Goal: Contribute content: Contribute content

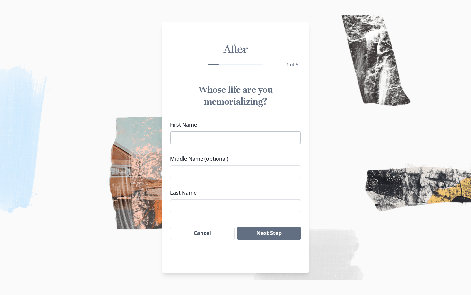
click at [224, 137] on input "First Name" at bounding box center [235, 137] width 131 height 13
click at [249, 133] on input "[PERSON_NAME] "[PERSON_NAME]" at bounding box center [235, 137] width 131 height 13
click at [249, 138] on input "[PERSON_NAME] "[PERSON_NAME]" at bounding box center [235, 137] width 131 height 13
type input "[PERSON_NAME] "[PERSON_NAME]""
click at [225, 169] on input "Middle Name (optional)" at bounding box center [235, 171] width 131 height 13
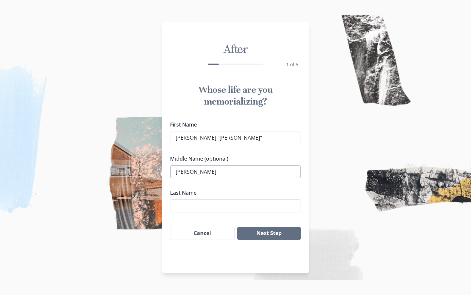
type input "[PERSON_NAME]"
type input "[PERSON_NAME], III"
click at [269, 232] on button "Next Step" at bounding box center [269, 232] width 64 height 13
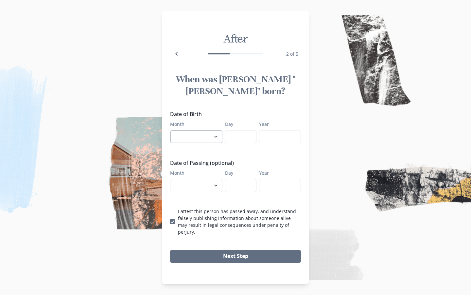
select select "4"
click at [245, 139] on input "Day" at bounding box center [240, 136] width 31 height 13
type input "17"
click at [277, 141] on input "Year" at bounding box center [280, 136] width 42 height 13
type input "1944"
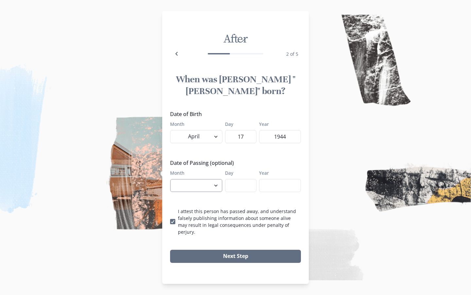
select select "7"
click at [238, 191] on input "Day" at bounding box center [240, 185] width 31 height 13
type input "12"
click at [275, 192] on input "Year" at bounding box center [280, 185] width 42 height 13
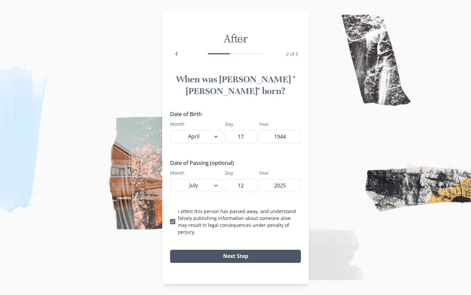
type input "2025"
click at [234, 255] on button "Next Step" at bounding box center [235, 255] width 131 height 13
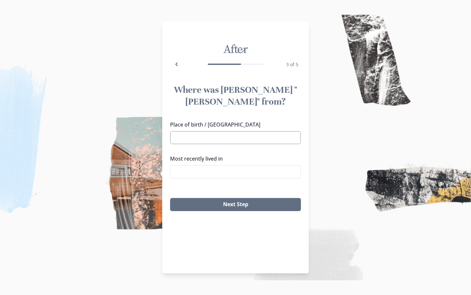
click at [204, 136] on input "Place of birth / [GEOGRAPHIC_DATA]" at bounding box center [235, 137] width 131 height 13
click at [275, 137] on input "Place of birth / [GEOGRAPHIC_DATA]" at bounding box center [235, 137] width 131 height 13
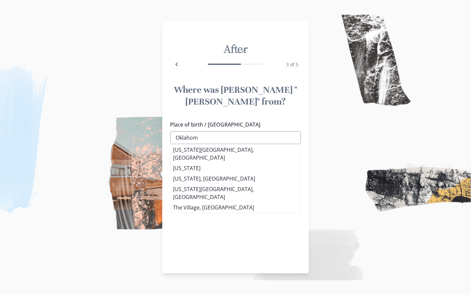
type input "[US_STATE]"
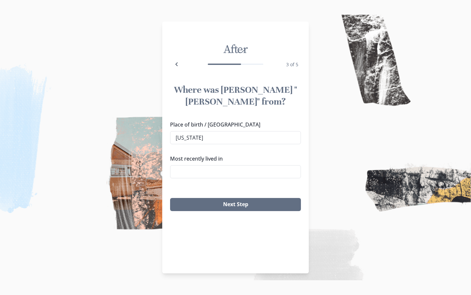
drag, startPoint x: 275, startPoint y: 137, endPoint x: 181, endPoint y: 160, distance: 97.2
click at [181, 163] on li "[US_STATE]" at bounding box center [236, 168] width 130 height 10
click at [223, 171] on input "Most recently lived in" at bounding box center [235, 171] width 131 height 13
click at [190, 183] on li "[GEOGRAPHIC_DATA], [GEOGRAPHIC_DATA]" at bounding box center [236, 183] width 130 height 10
type input "[GEOGRAPHIC_DATA], [GEOGRAPHIC_DATA]"
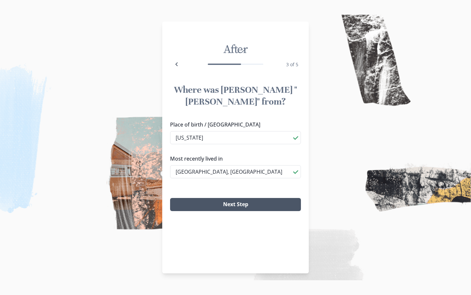
click at [232, 207] on button "Next Step" at bounding box center [235, 204] width 131 height 13
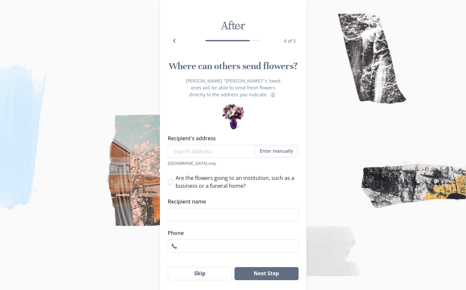
scroll to position [34, 0]
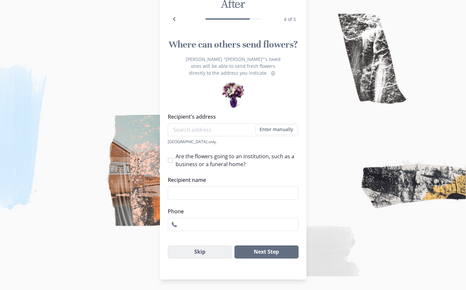
click at [210, 251] on button "Skip" at bounding box center [200, 251] width 64 height 13
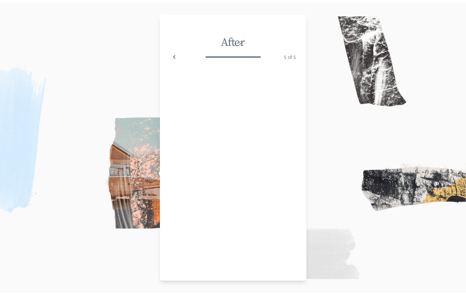
scroll to position [0, 0]
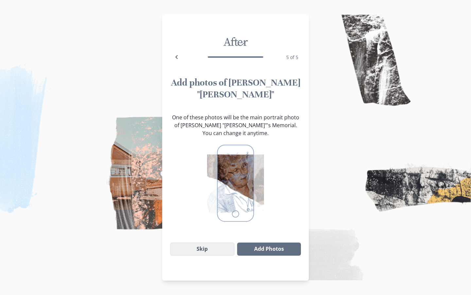
click at [199, 252] on button "Skip" at bounding box center [202, 248] width 64 height 13
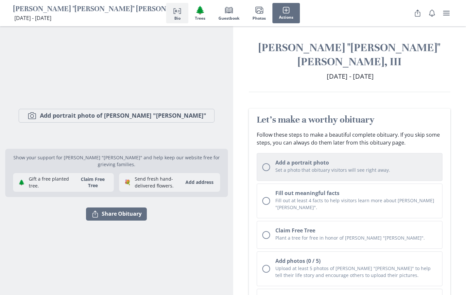
scroll to position [3, 0]
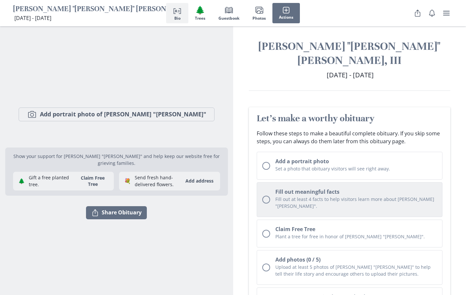
click at [261, 183] on button "Fill out meaningful facts Fill out at least 4 facts to help visitors learn more…" at bounding box center [350, 199] width 186 height 35
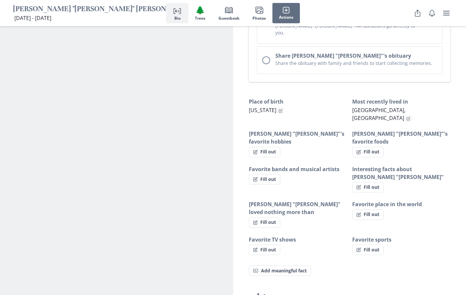
scroll to position [400, 0]
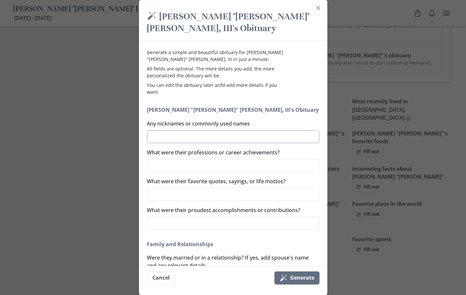
click at [193, 136] on textarea "Any nicknames or commonly used names" at bounding box center [233, 136] width 173 height 13
type textarea "W"
type textarea "x"
type textarea "Wo"
type textarea "x"
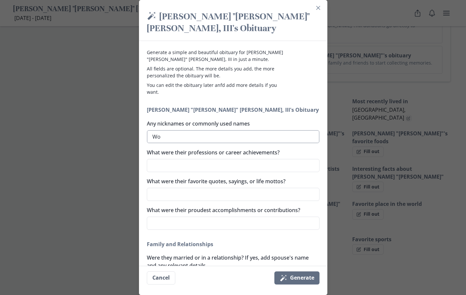
type textarea "Woo"
type textarea "x"
type textarea "Wood"
type textarea "x"
type textarea "[PERSON_NAME]"
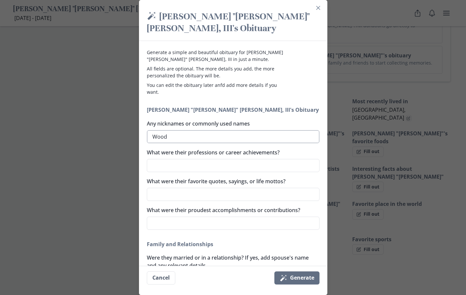
type textarea "x"
type textarea "[PERSON_NAME]"
type textarea "x"
click at [185, 165] on textarea "What were their professions or career achievements?" at bounding box center [233, 165] width 173 height 13
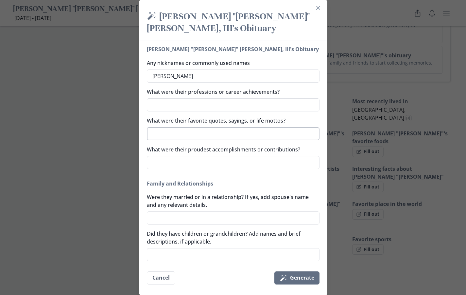
scroll to position [107, 0]
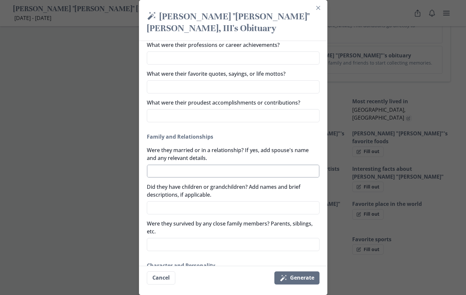
click at [275, 175] on textarea "Were they married or in a relationship? If yes, add spouse's name and any relev…" at bounding box center [233, 170] width 173 height 13
type textarea "F"
type textarea "x"
type textarea "Fr"
type textarea "x"
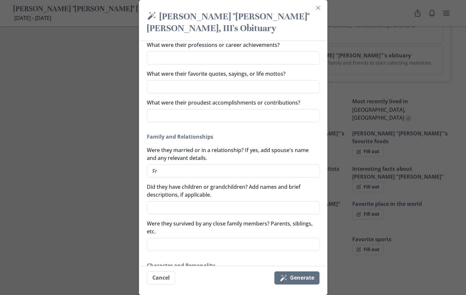
type textarea "Fra"
type textarea "x"
type textarea "[PERSON_NAME]"
type textarea "x"
type textarea "Franc"
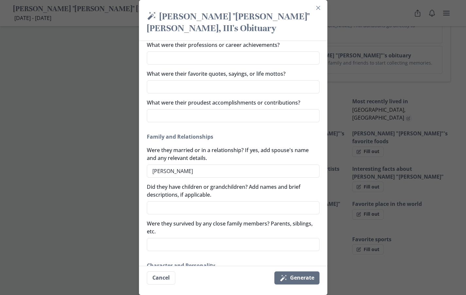
type textarea "x"
type textarea "[GEOGRAPHIC_DATA]"
type textarea "x"
type textarea "[PERSON_NAME]"
type textarea "x"
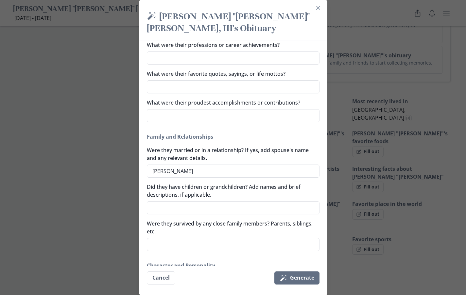
type textarea "[PERSON_NAME]"
type textarea "x"
type textarea "[PERSON_NAME] ""
type textarea "x"
type textarea "[PERSON_NAME] "F"
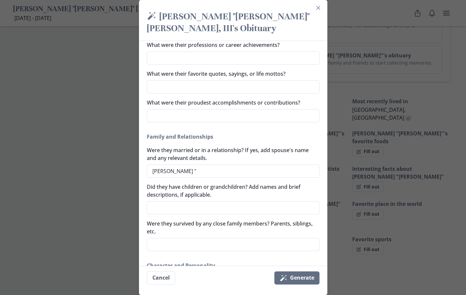
type textarea "x"
type textarea "[PERSON_NAME] "Fr"
type textarea "x"
type textarea "[PERSON_NAME] "Fra"
type textarea "x"
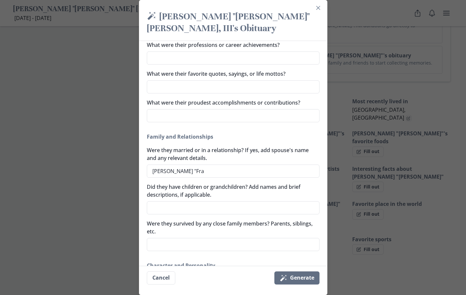
type textarea "[PERSON_NAME] "[PERSON_NAME]"
type textarea "x"
type textarea "[PERSON_NAME] "[PERSON_NAME]""
type textarea "x"
type textarea "[PERSON_NAME] "[PERSON_NAME]""
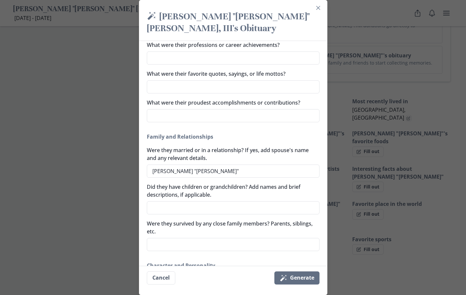
type textarea "x"
type textarea "W"
type textarea "x"
type textarea "Wo"
type textarea "x"
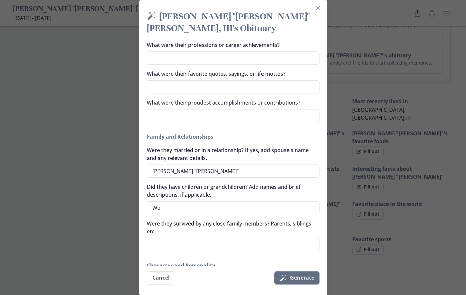
type textarea "Woo"
type textarea "x"
type textarea "Wood"
type textarea "x"
type textarea "[PERSON_NAME]"
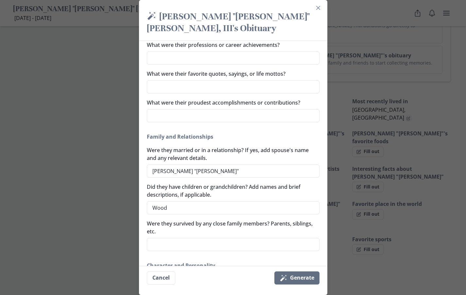
type textarea "x"
type textarea "Wood"
type textarea "x"
type textarea "Woo"
type textarea "x"
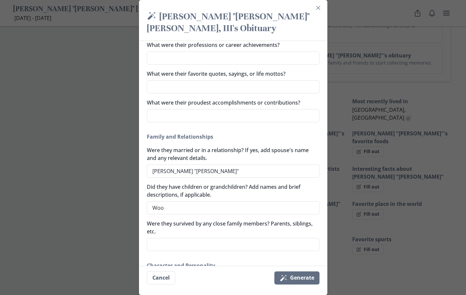
type textarea "Wood"
type textarea "x"
type textarea "Woodr"
type textarea "x"
type textarea "Woodro"
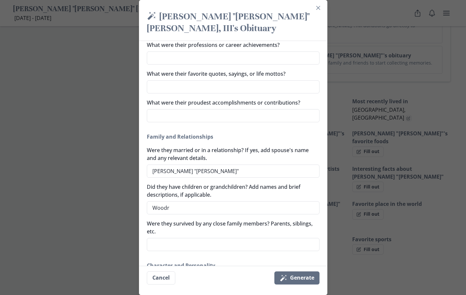
type textarea "x"
type textarea "[PERSON_NAME]"
type textarea "x"
type textarea "[PERSON_NAME]"
type textarea "x"
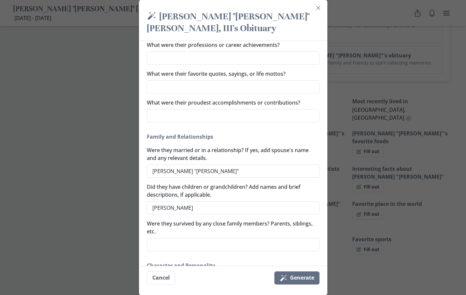
type textarea "[PERSON_NAME] ""
type textarea "x"
type textarea "[PERSON_NAME] "W"
type textarea "x"
type textarea "[PERSON_NAME] "Wo"
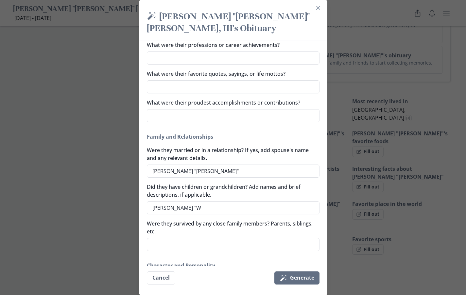
type textarea "x"
type textarea "[PERSON_NAME] "[PERSON_NAME]"
type textarea "x"
type textarea "[PERSON_NAME] "[PERSON_NAME]"
type textarea "x"
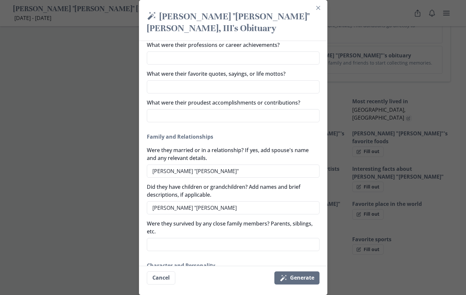
type textarea "[PERSON_NAME] "[PERSON_NAME]"
type textarea "x"
type textarea "[PERSON_NAME] "[PERSON_NAME]"
type textarea "x"
type textarea "[PERSON_NAME] "[PERSON_NAME]"
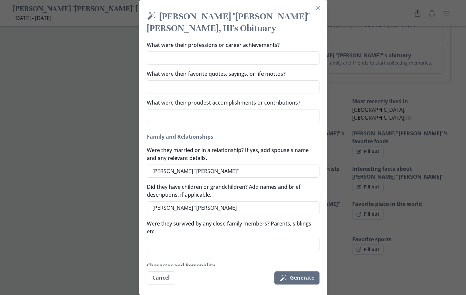
type textarea "x"
type textarea "[PERSON_NAME] "[PERSON_NAME]"
type textarea "x"
type textarea "[PERSON_NAME] "[PERSON_NAME]"
type textarea "x"
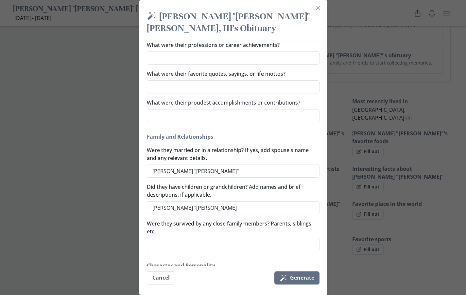
type textarea "[PERSON_NAME] "[PERSON_NAME] H"
type textarea "x"
type textarea "[PERSON_NAME] "[PERSON_NAME]"
type textarea "x"
type textarea "[PERSON_NAME] "[PERSON_NAME] Hog"
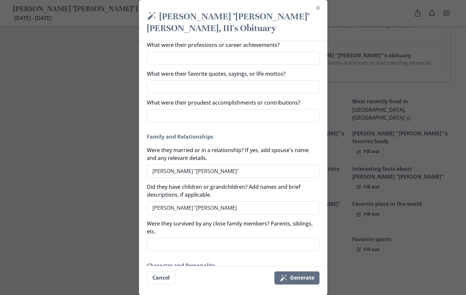
type textarea "x"
type textarea "[PERSON_NAME] "[PERSON_NAME] Hoga"
type textarea "x"
type textarea "[PERSON_NAME] "[PERSON_NAME]"
type textarea "x"
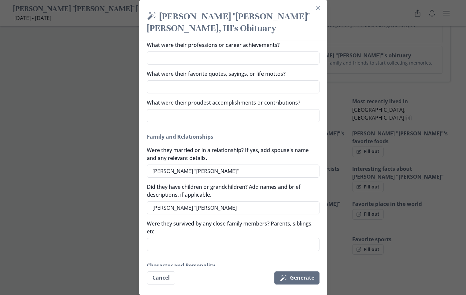
type textarea "[PERSON_NAME] "[PERSON_NAME],"
type textarea "x"
type textarea "[PERSON_NAME] "[PERSON_NAME],"
type textarea "x"
type textarea "[PERSON_NAME] "[PERSON_NAME]"
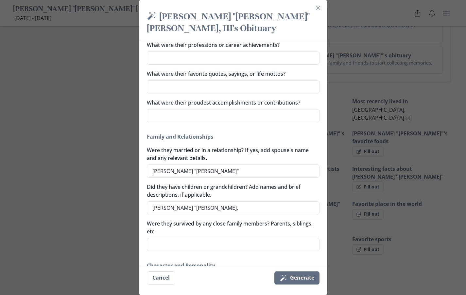
type textarea "x"
type textarea "[PERSON_NAME] "[PERSON_NAME]"
type textarea "x"
type textarea "[PERSON_NAME] "[PERSON_NAME]"
type textarea "x"
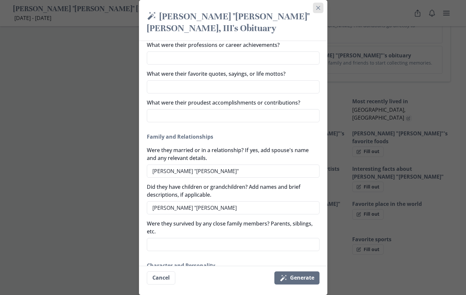
click at [320, 6] on button "Close" at bounding box center [318, 8] width 10 height 10
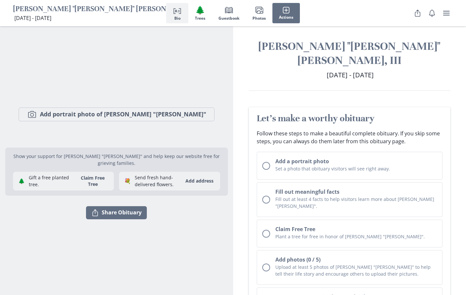
scroll to position [0, 0]
